Goal: Navigation & Orientation: Find specific page/section

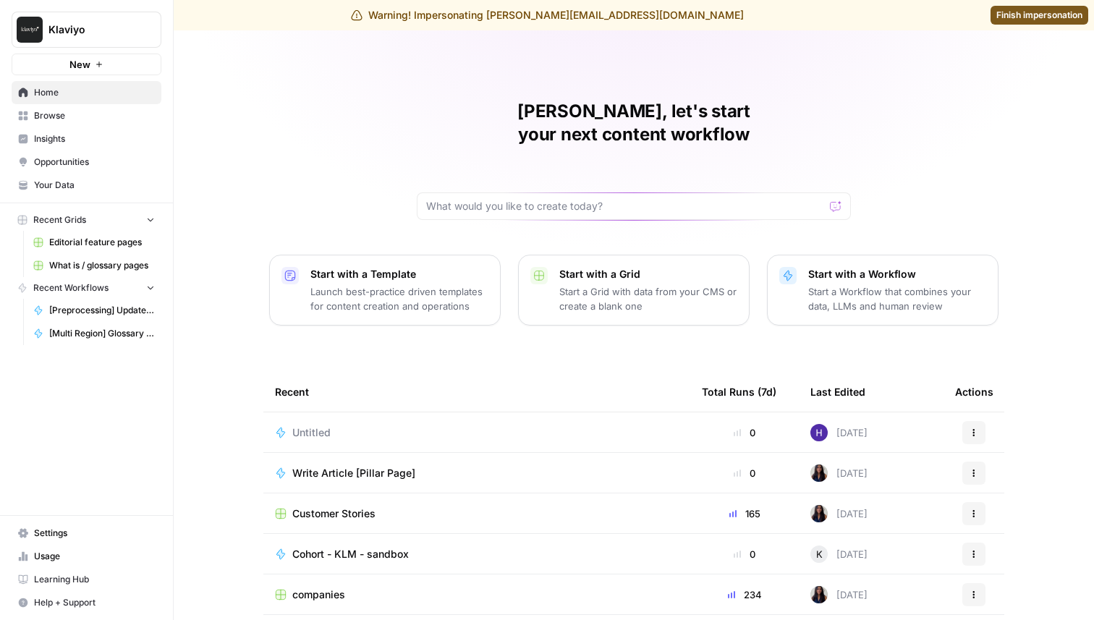
click at [68, 531] on span "Settings" at bounding box center [94, 533] width 121 height 13
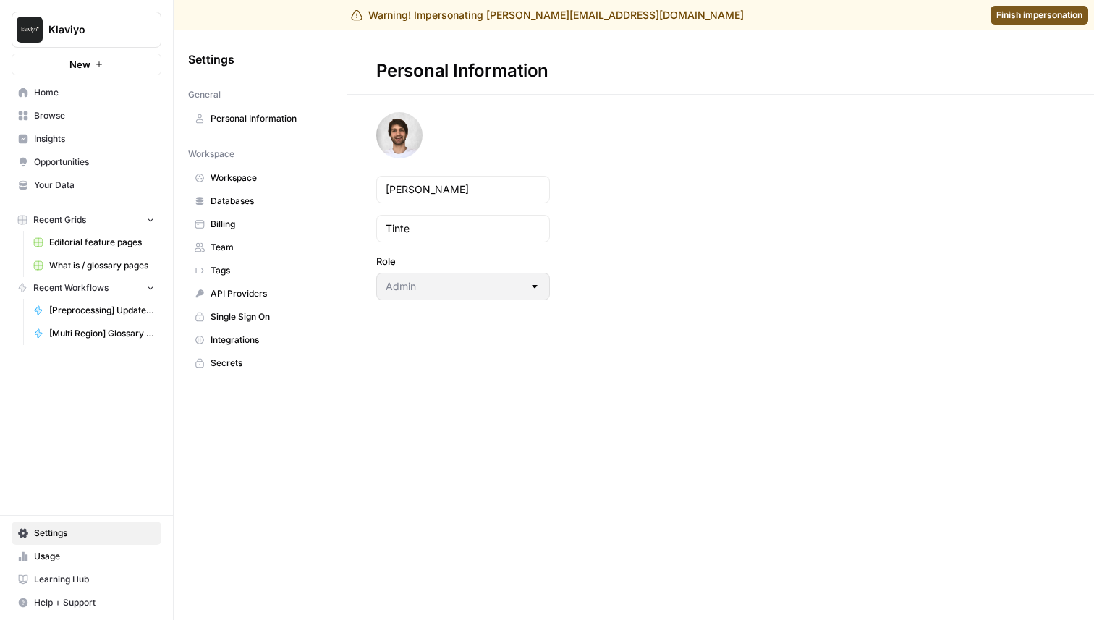
click at [219, 330] on link "Integrations" at bounding box center [260, 339] width 144 height 23
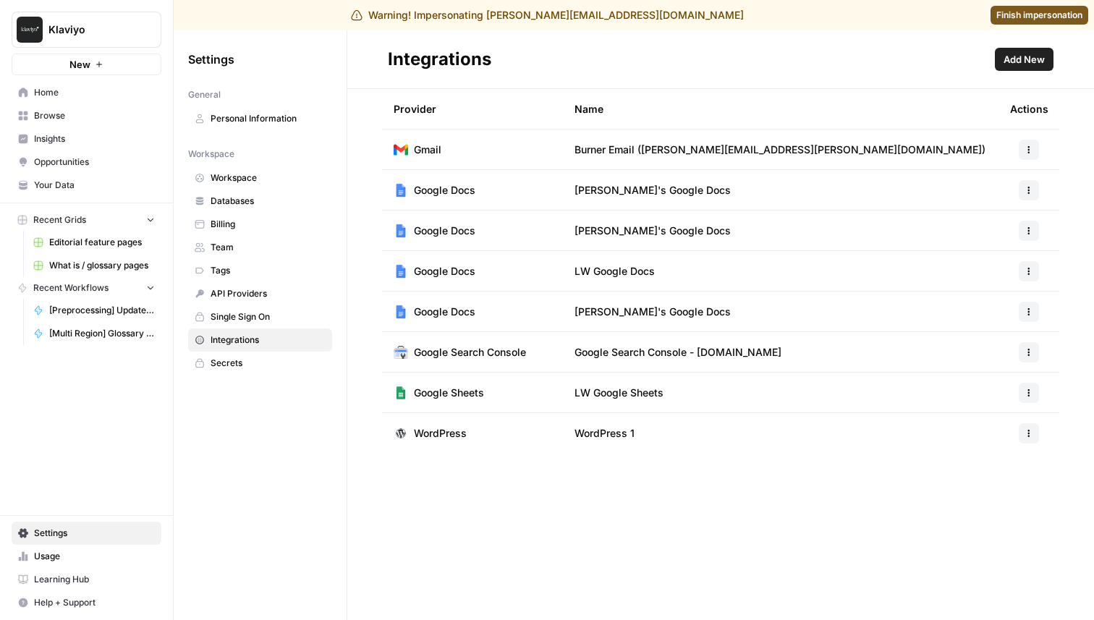
click at [51, 122] on link "Browse" at bounding box center [87, 115] width 150 height 23
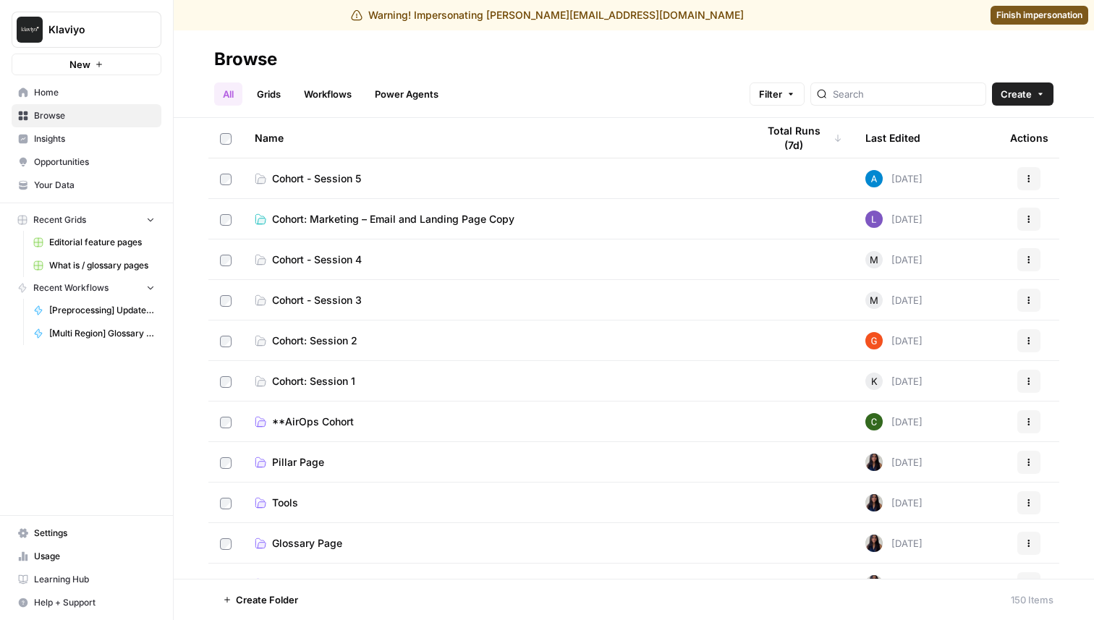
click at [48, 140] on span "Insights" at bounding box center [94, 138] width 121 height 13
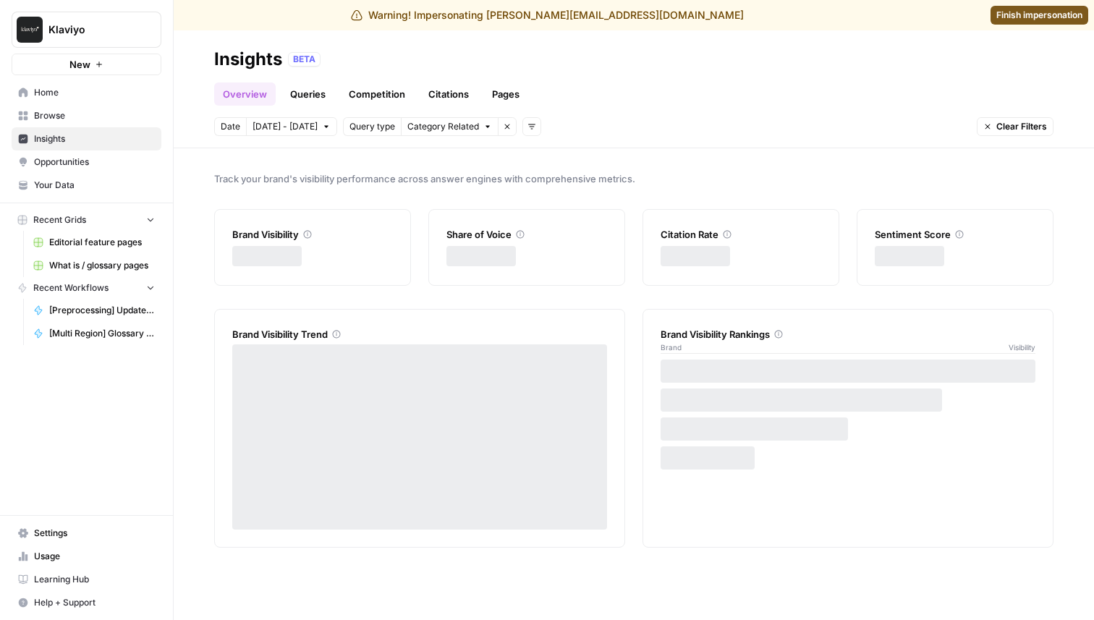
click at [63, 111] on span "Browse" at bounding box center [94, 115] width 121 height 13
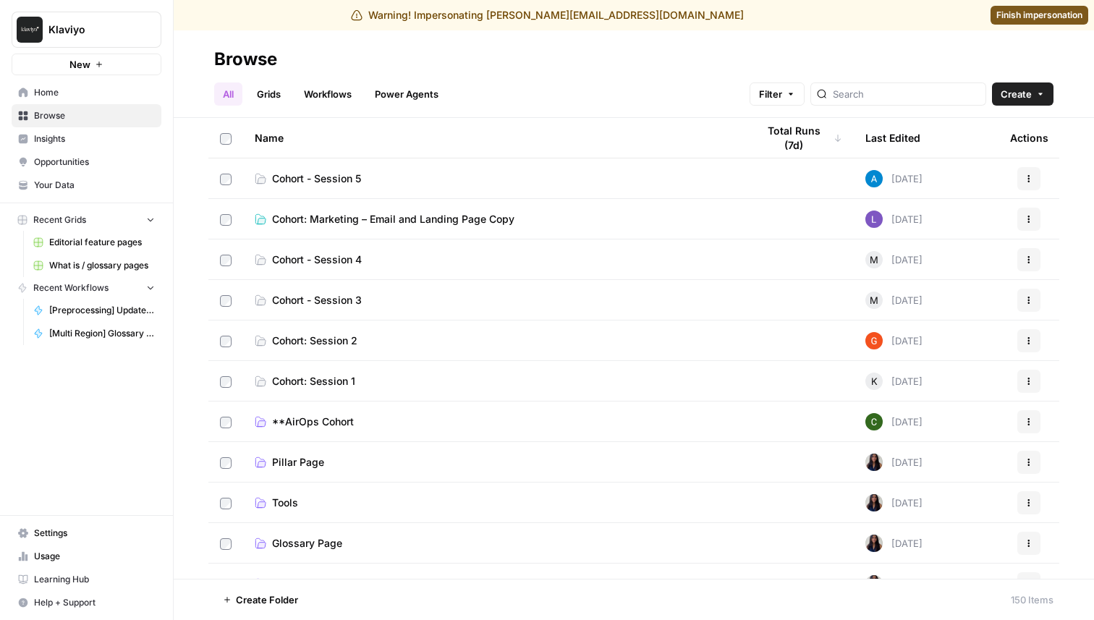
click at [43, 146] on link "Insights" at bounding box center [87, 138] width 150 height 23
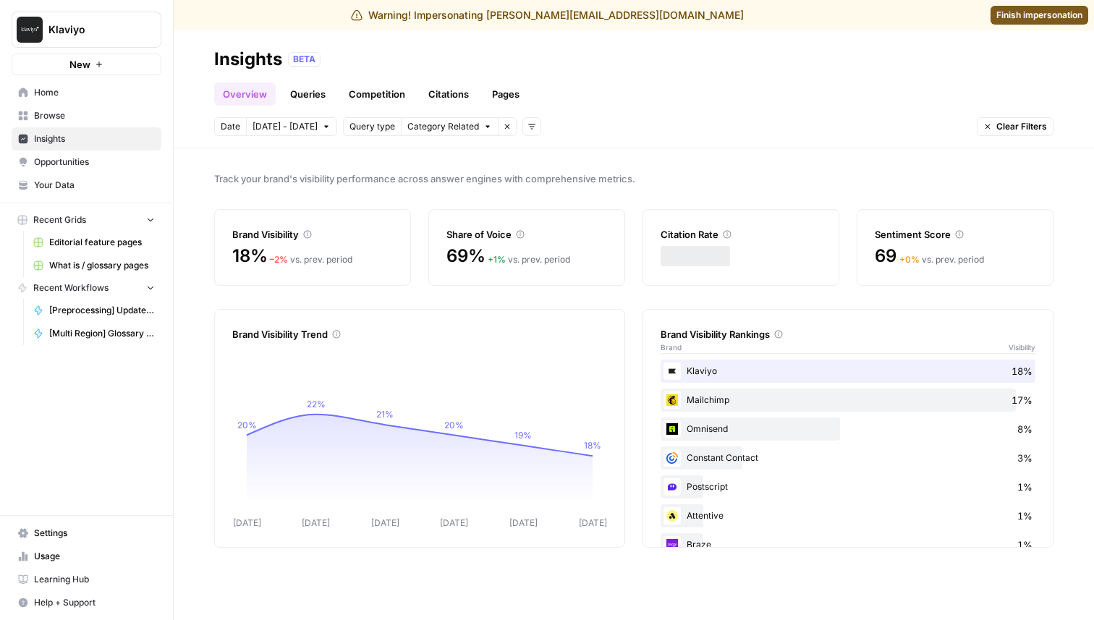
click at [59, 180] on span "Your Data" at bounding box center [94, 185] width 121 height 13
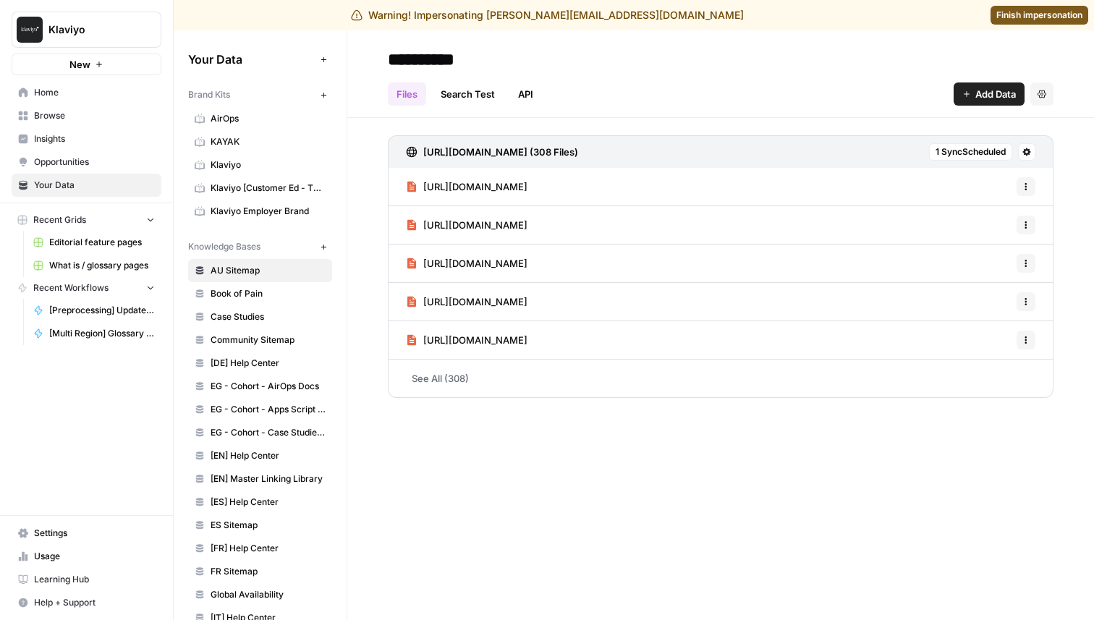
click at [233, 295] on span "Book of Pain" at bounding box center [267, 293] width 115 height 13
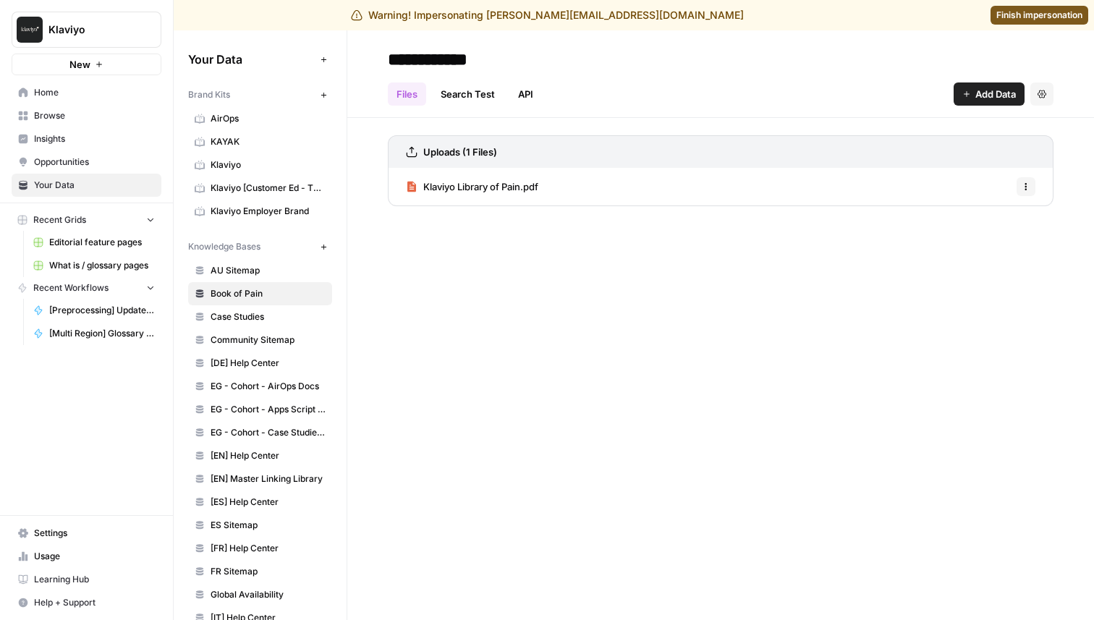
click at [464, 153] on h3 "Uploads (1 Files)" at bounding box center [460, 152] width 74 height 14
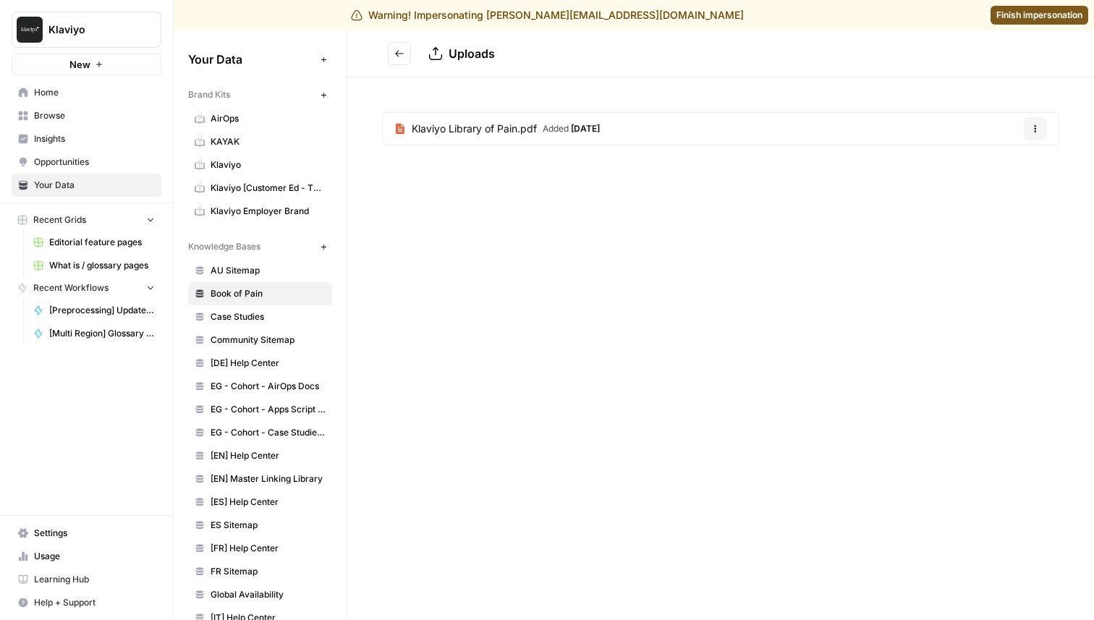
click at [401, 59] on button "Go back" at bounding box center [399, 53] width 23 height 23
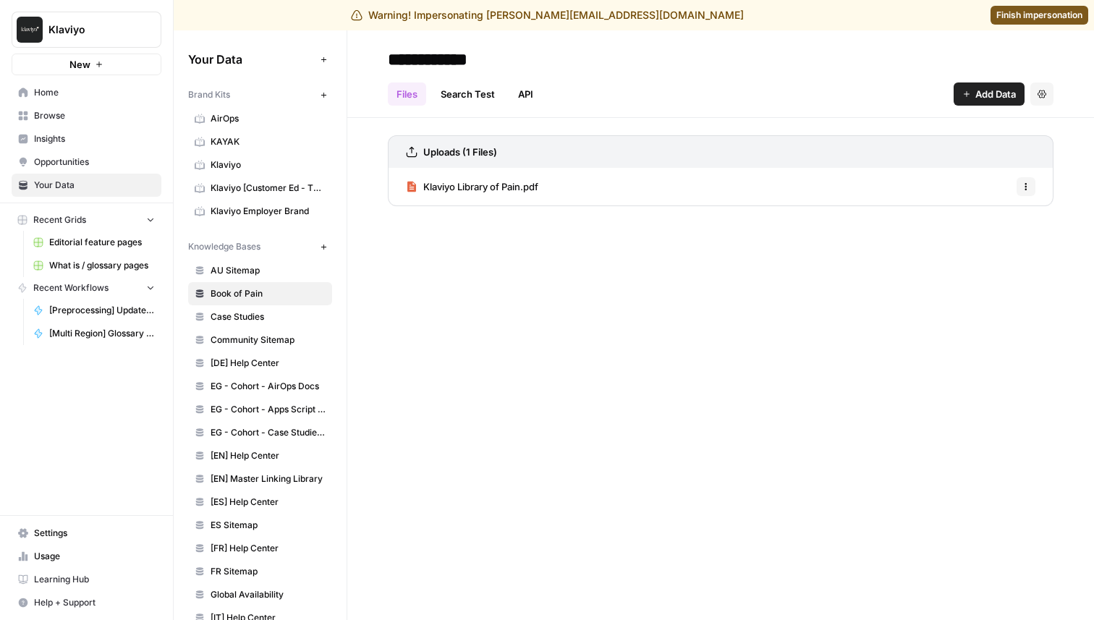
click at [257, 317] on span "Case Studies" at bounding box center [267, 316] width 115 height 13
click at [244, 342] on span "Community Sitemap" at bounding box center [267, 339] width 115 height 13
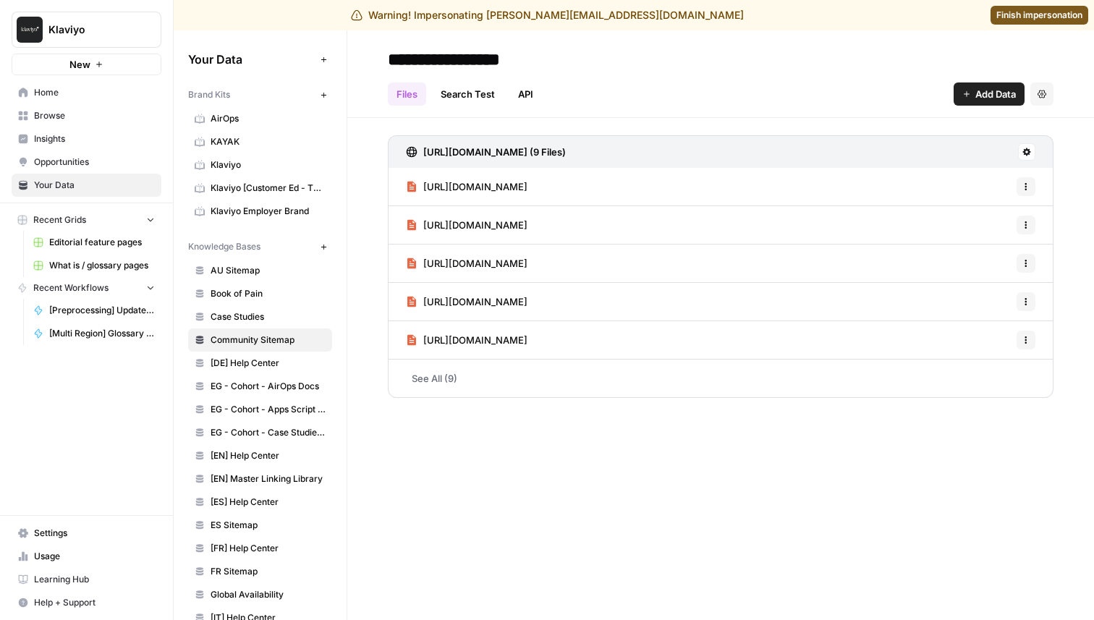
click at [236, 367] on span "[DE] Help Center" at bounding box center [267, 363] width 115 height 13
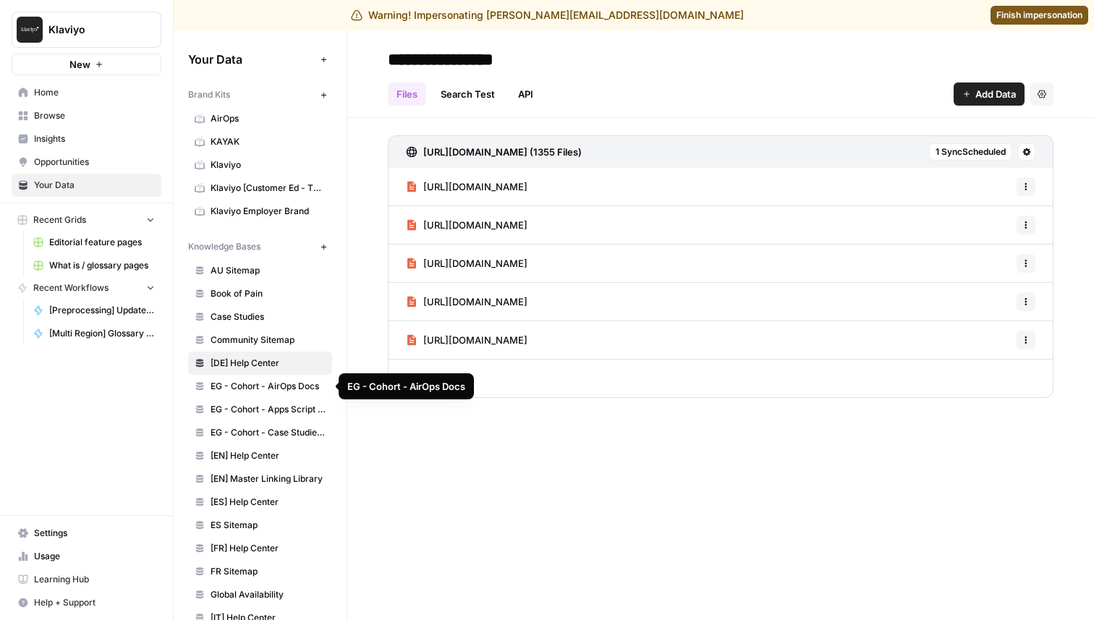
click at [232, 386] on span "EG - Cohort - AirOps Docs" at bounding box center [267, 386] width 115 height 13
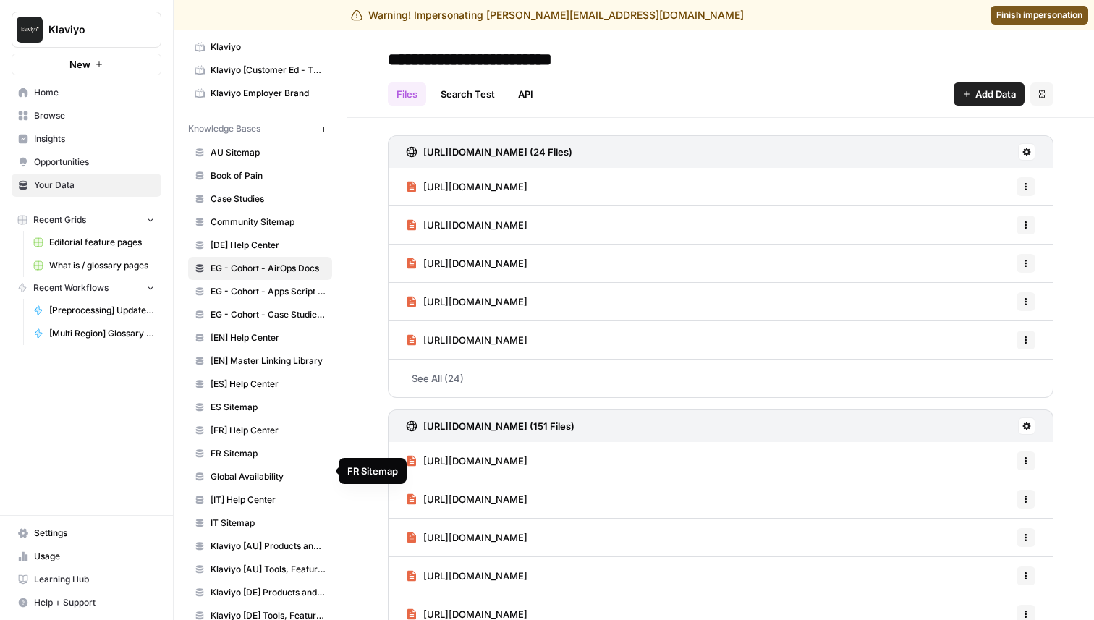
scroll to position [174, 0]
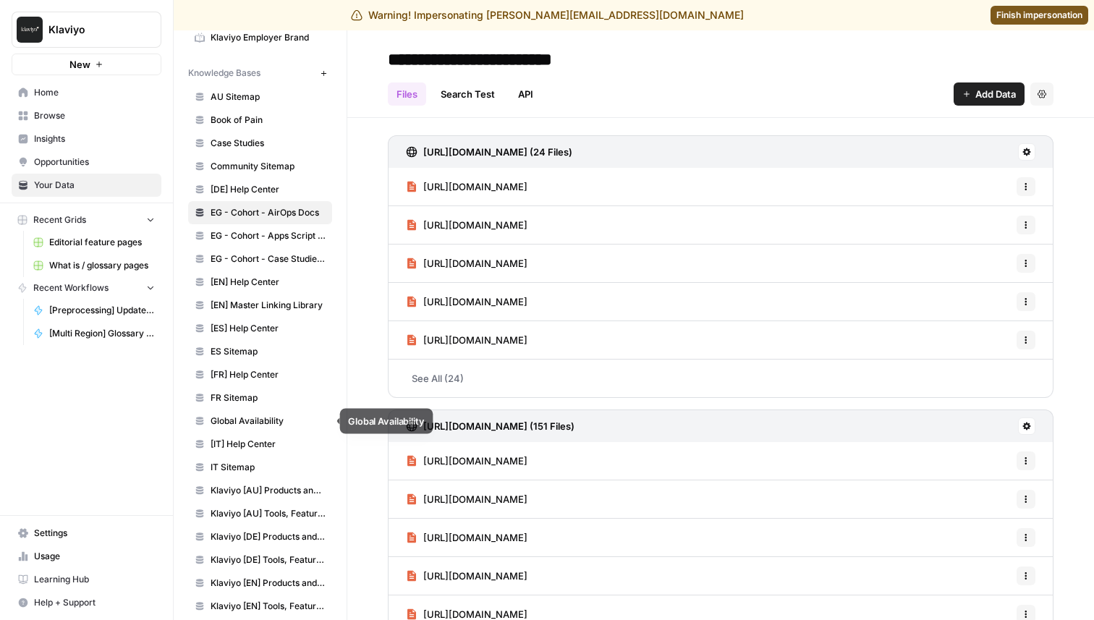
click at [236, 422] on span "Global Availability" at bounding box center [267, 420] width 115 height 13
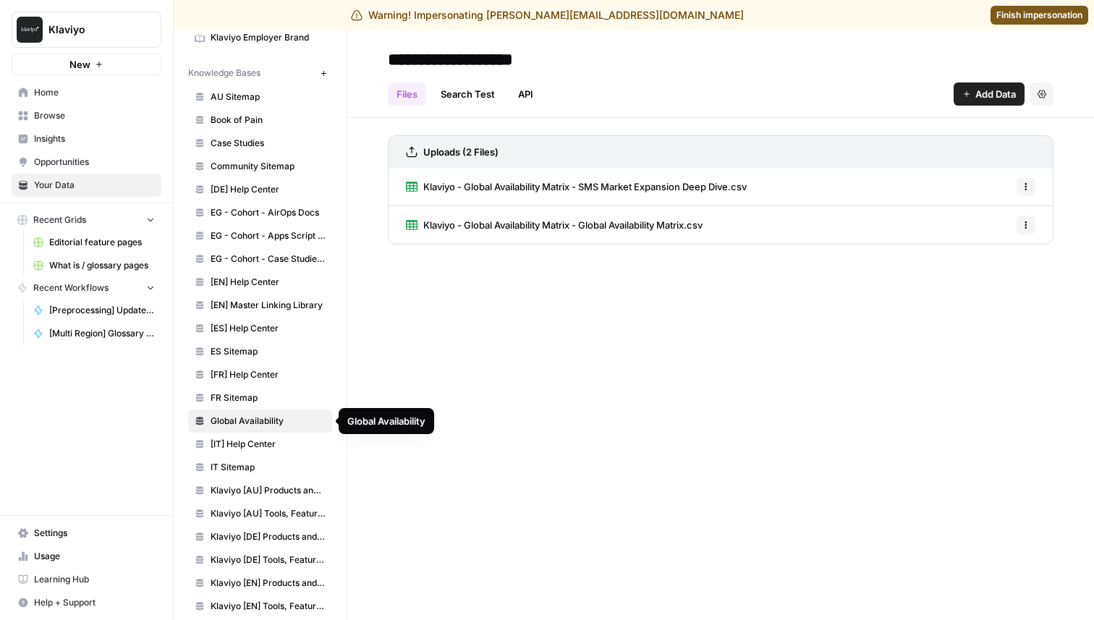
click at [229, 445] on span "[IT] Help Center" at bounding box center [267, 444] width 115 height 13
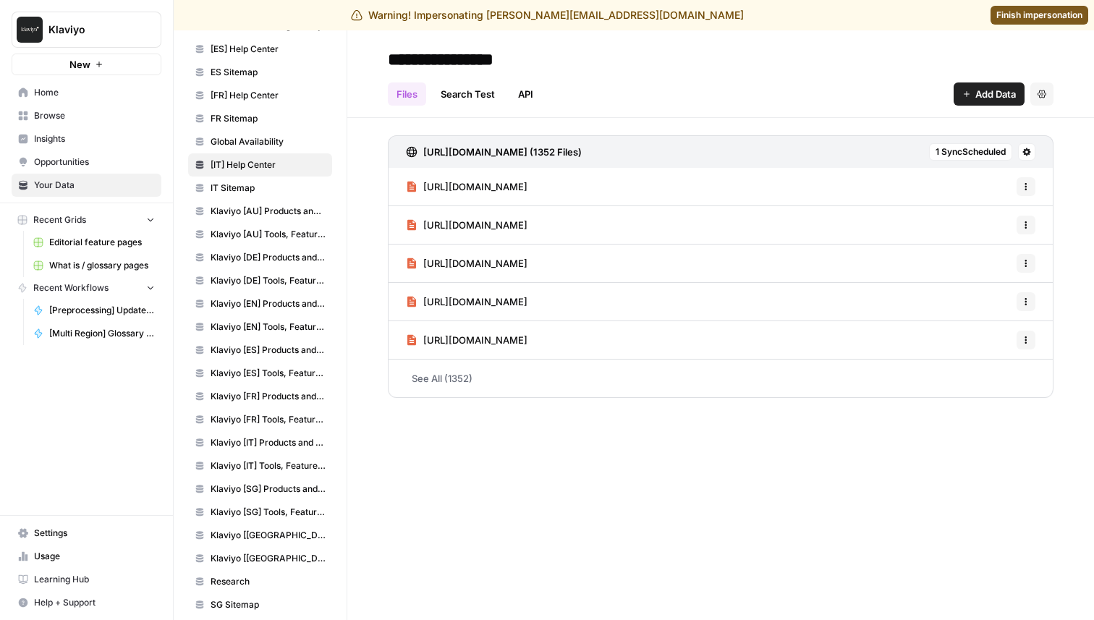
scroll to position [536, 0]
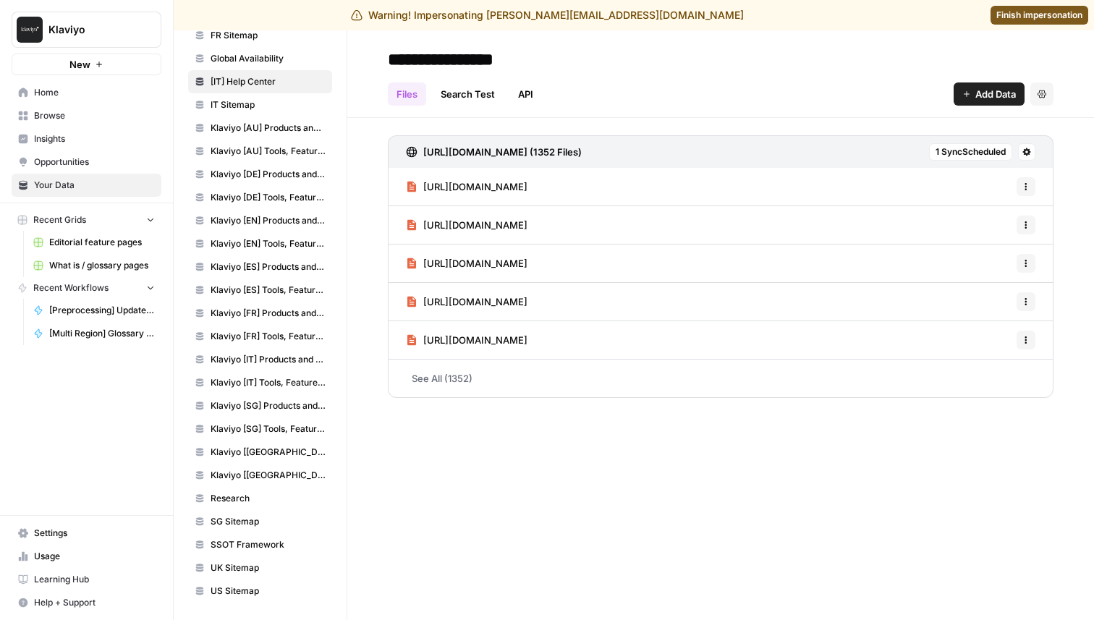
click at [241, 504] on span "Research" at bounding box center [267, 498] width 115 height 13
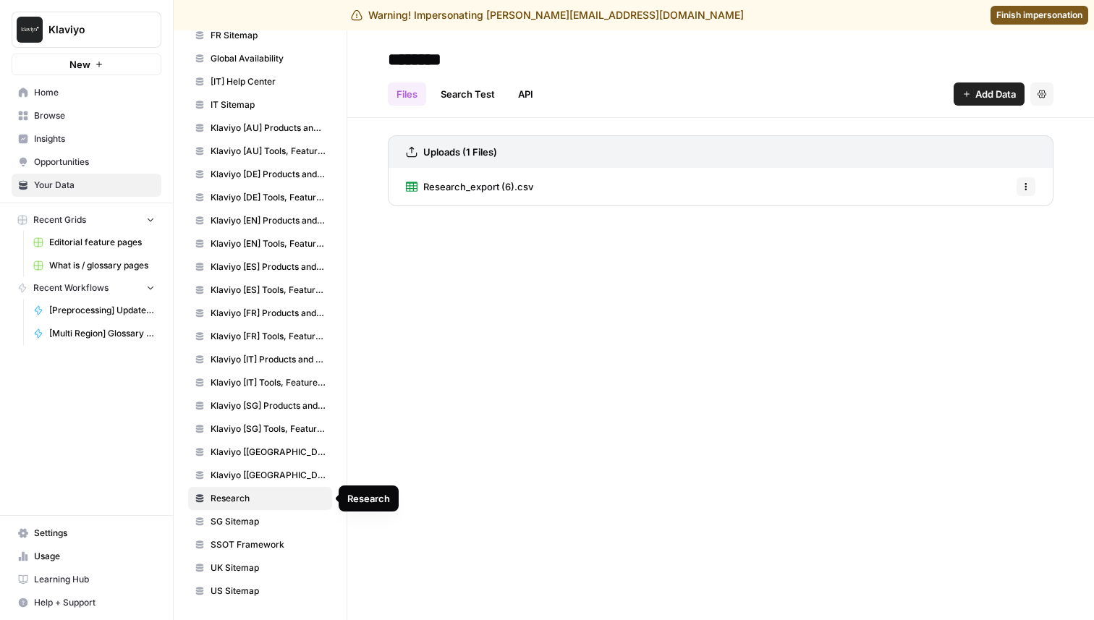
click at [233, 522] on span "SG Sitemap" at bounding box center [267, 521] width 115 height 13
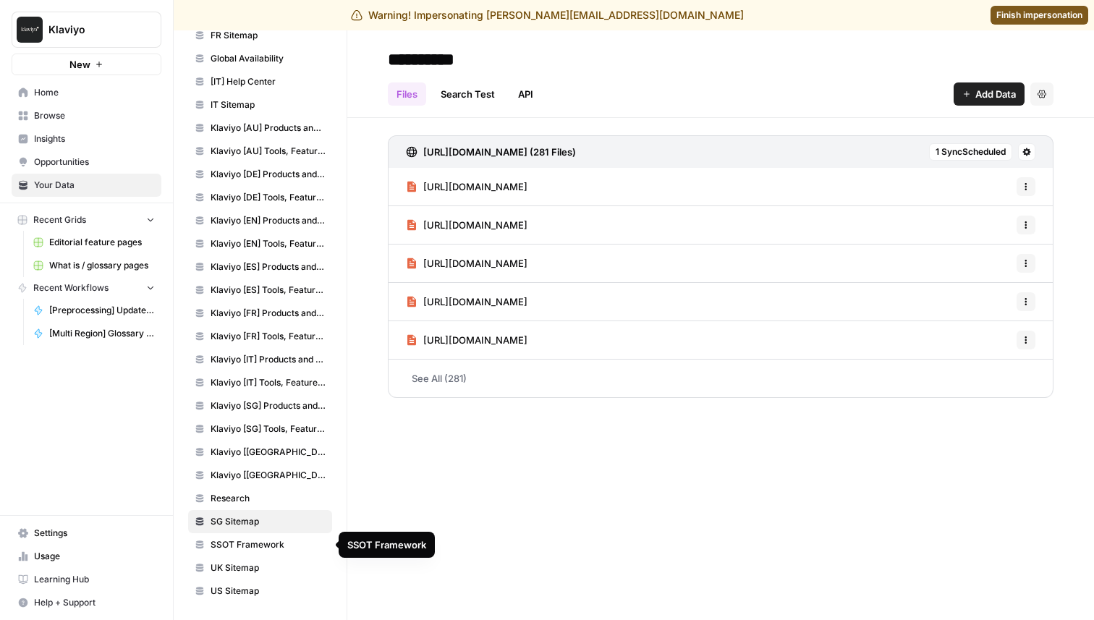
click at [228, 547] on span "SSOT Framework" at bounding box center [267, 544] width 115 height 13
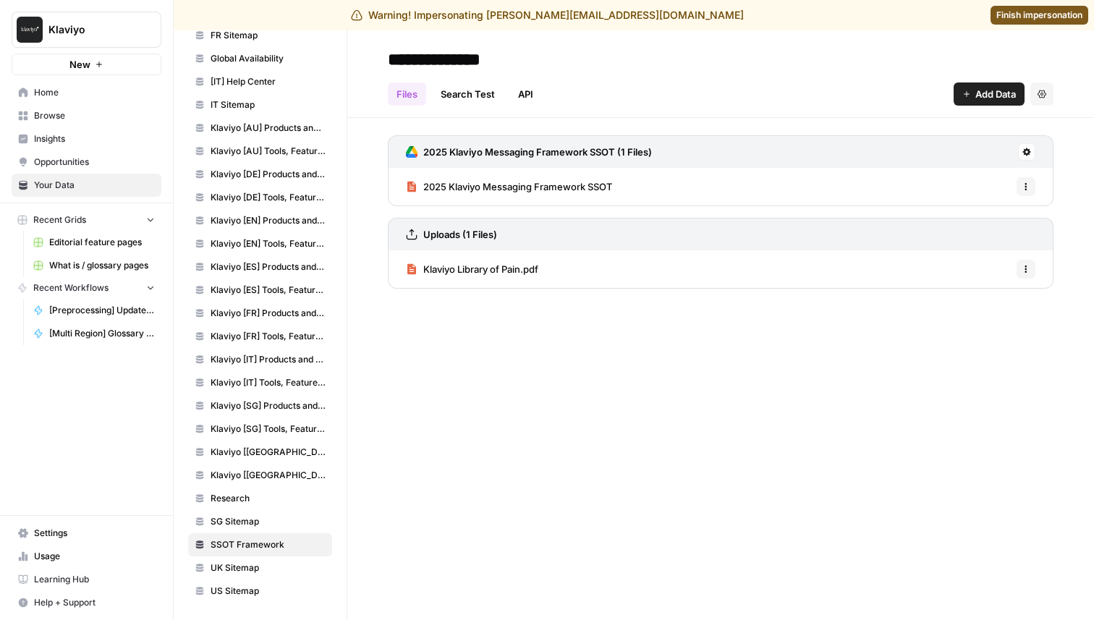
click at [74, 161] on span "Opportunities" at bounding box center [94, 162] width 121 height 13
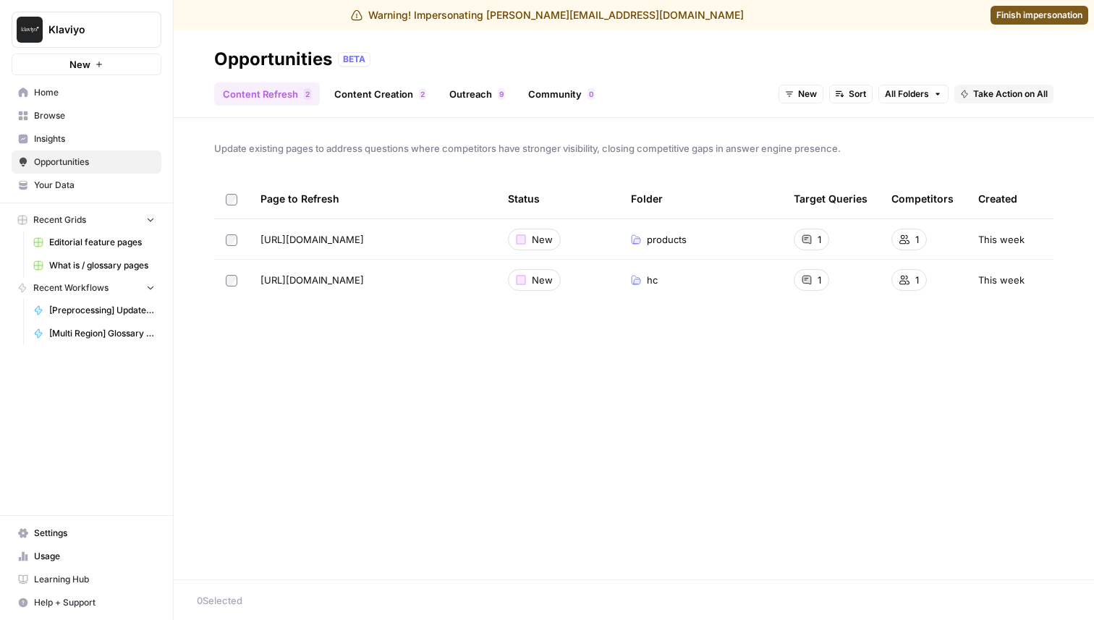
click at [1002, 14] on span "Finish impersonation" at bounding box center [1039, 15] width 86 height 13
